Goal: Information Seeking & Learning: Learn about a topic

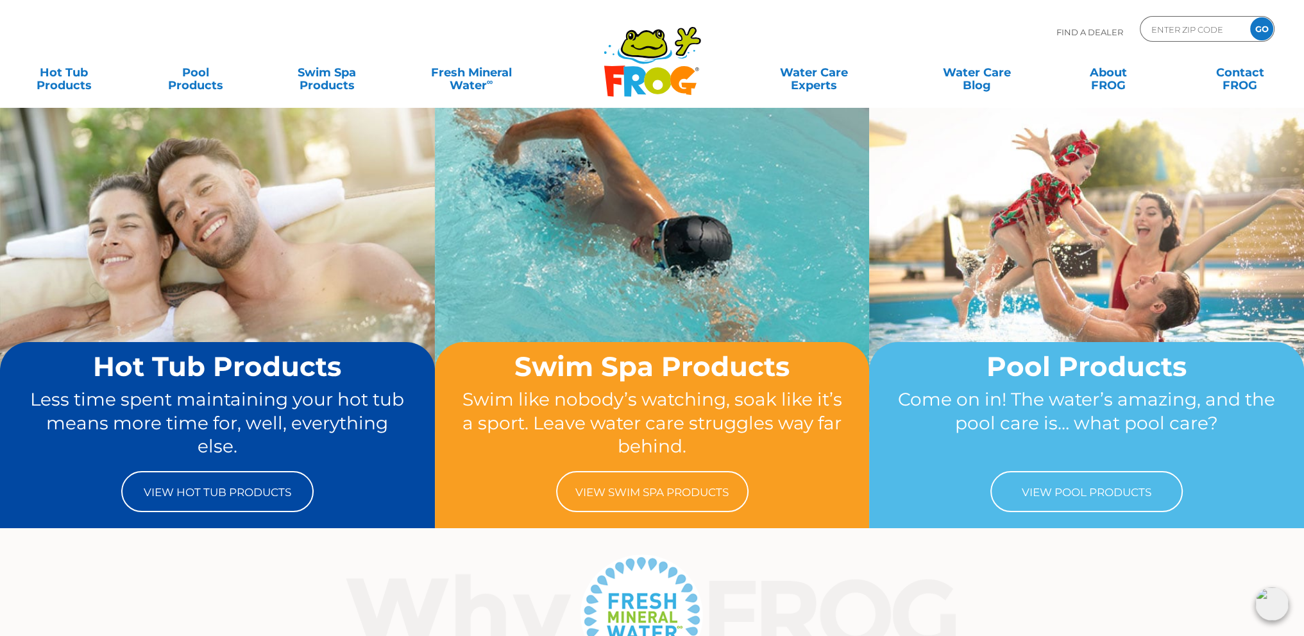
click at [1109, 588] on div "Here’s the secret sauce behind all FROG ® Products. Fresh Mineral Water ®∞ spel…" at bounding box center [652, 640] width 1304 height 181
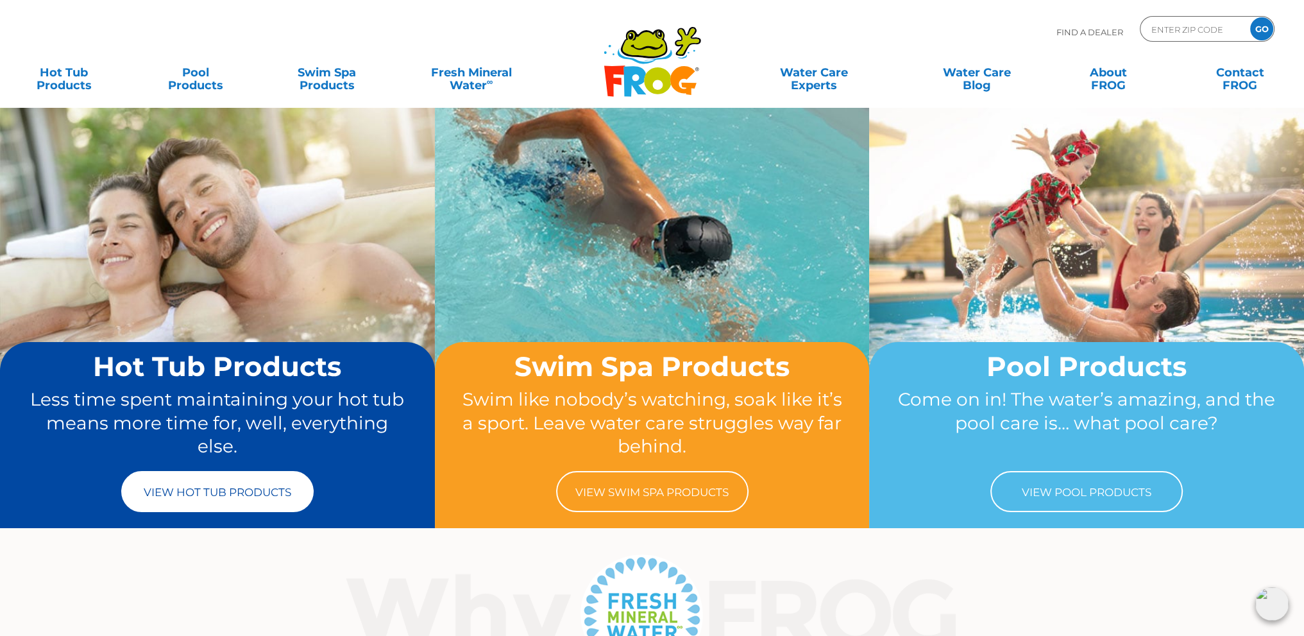
click at [240, 490] on link "View Hot Tub Products" at bounding box center [217, 491] width 192 height 41
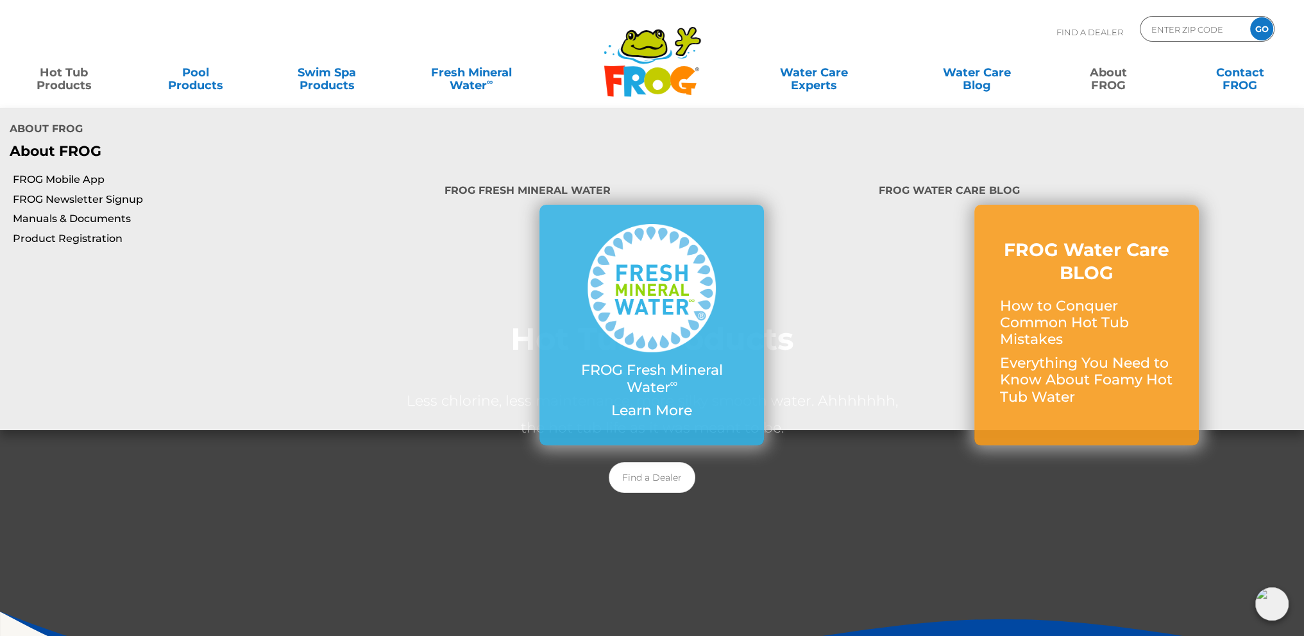
click at [1126, 79] on link "About FROG" at bounding box center [1109, 73] width 102 height 26
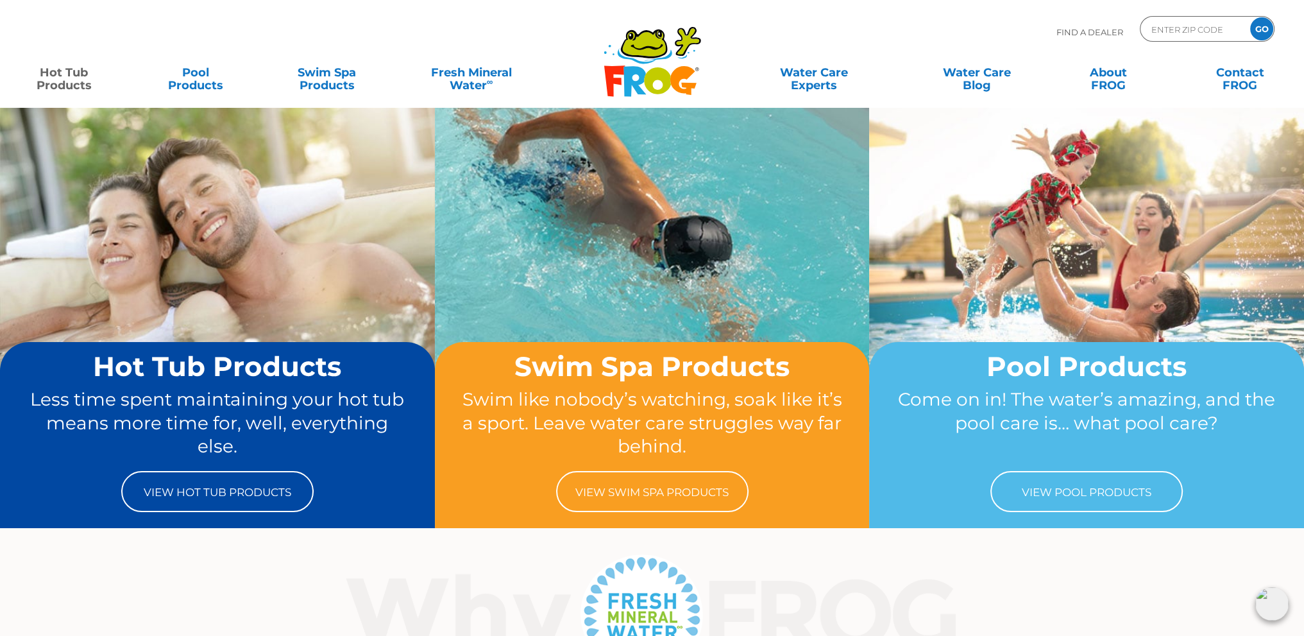
click at [50, 79] on link "Hot Tub Products" at bounding box center [64, 73] width 102 height 26
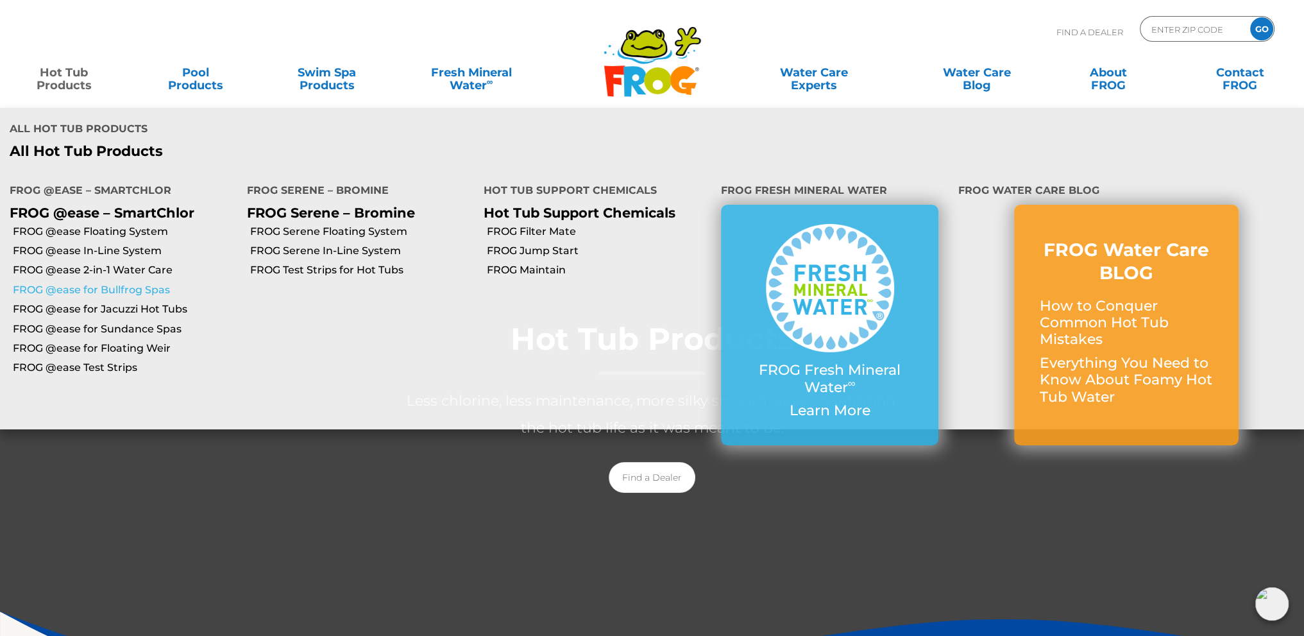
click at [59, 283] on link "FROG @ease for Bullfrog Spas" at bounding box center [125, 290] width 225 height 14
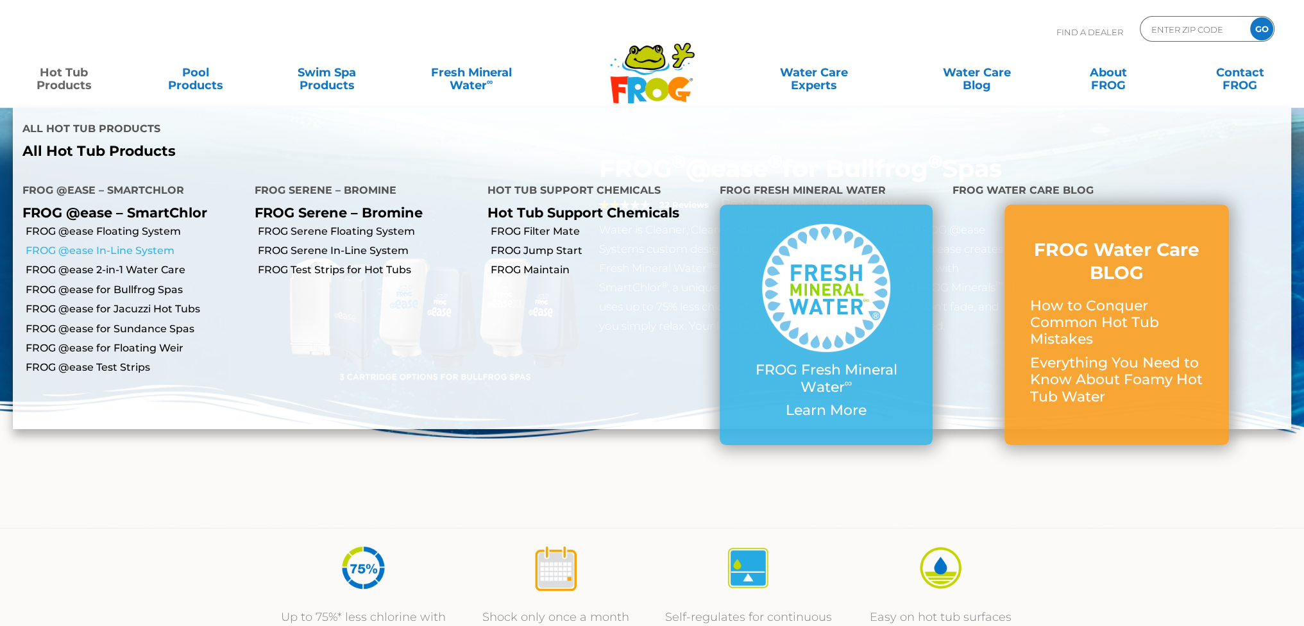
click at [78, 244] on link "FROG @ease In-Line System" at bounding box center [135, 251] width 219 height 14
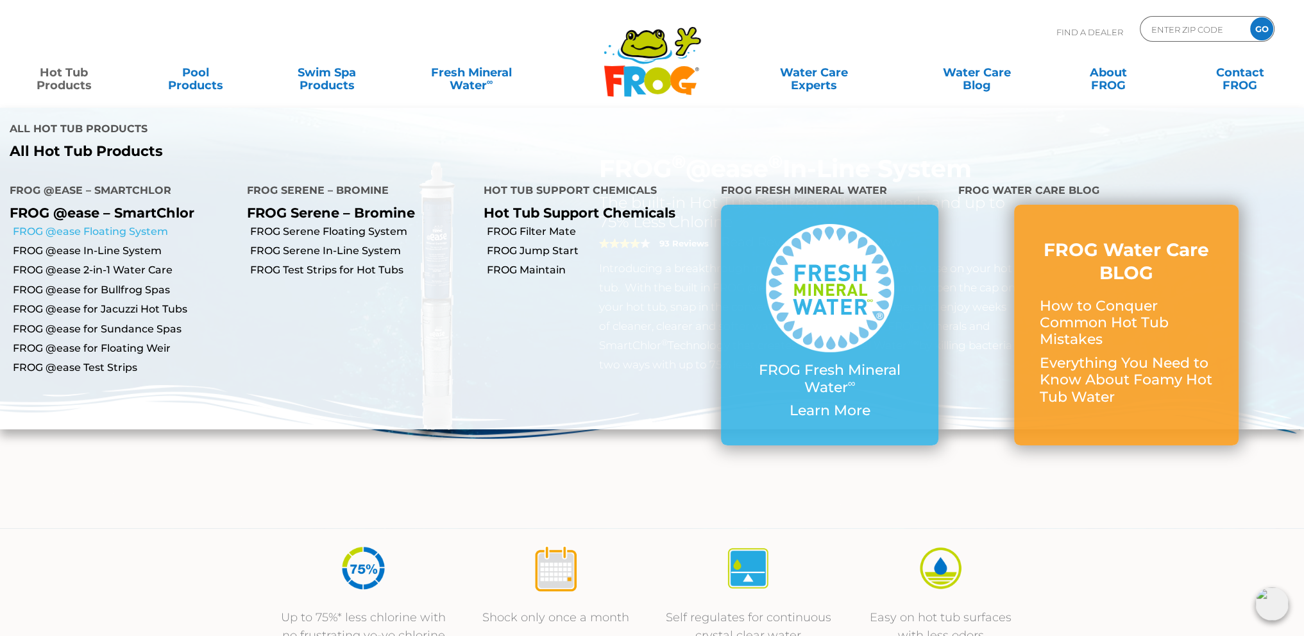
click at [95, 225] on link "FROG @ease Floating System" at bounding box center [125, 232] width 225 height 14
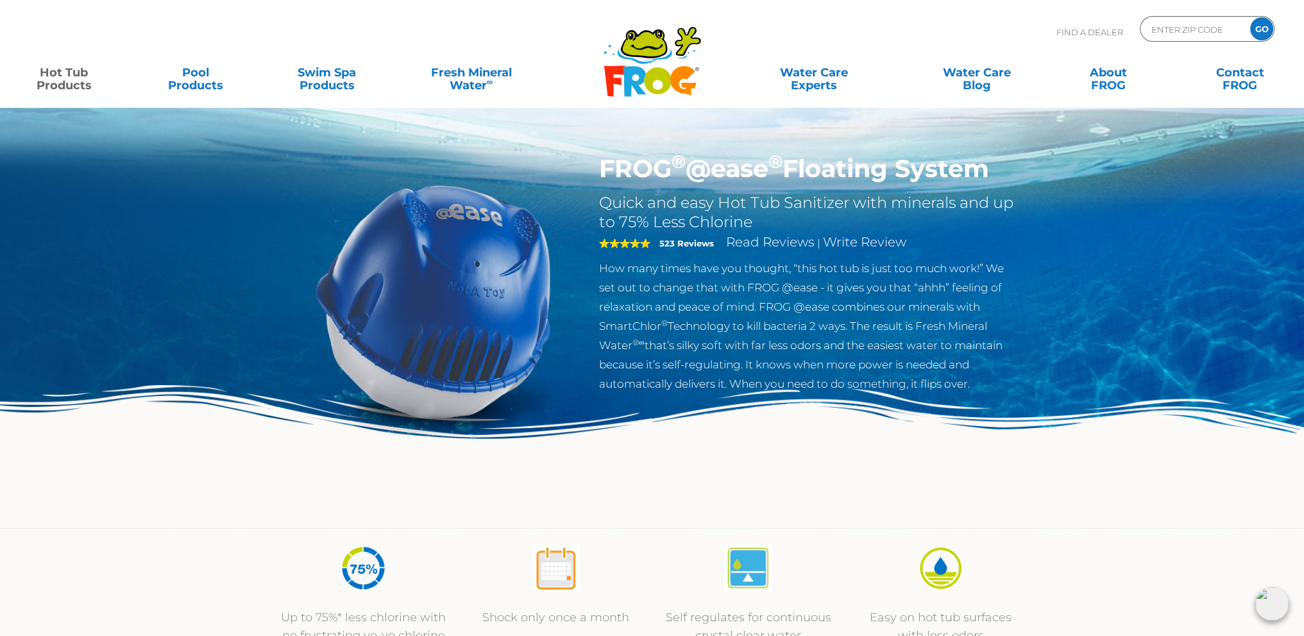
drag, startPoint x: 459, startPoint y: 266, endPoint x: 407, endPoint y: 302, distance: 63.5
click at [407, 302] on img at bounding box center [434, 301] width 294 height 294
